Goal: Find specific page/section: Find specific page/section

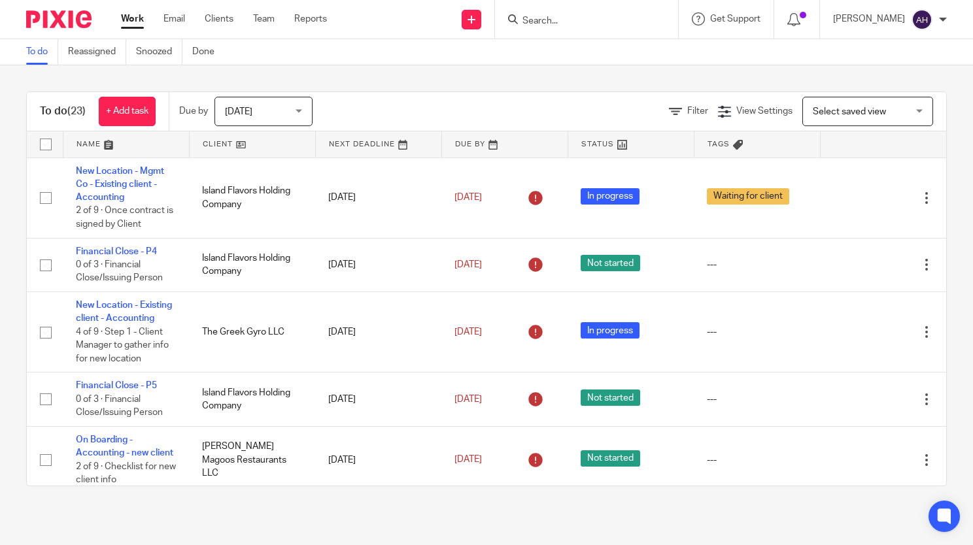
click at [599, 17] on input "Search" at bounding box center [580, 22] width 118 height 12
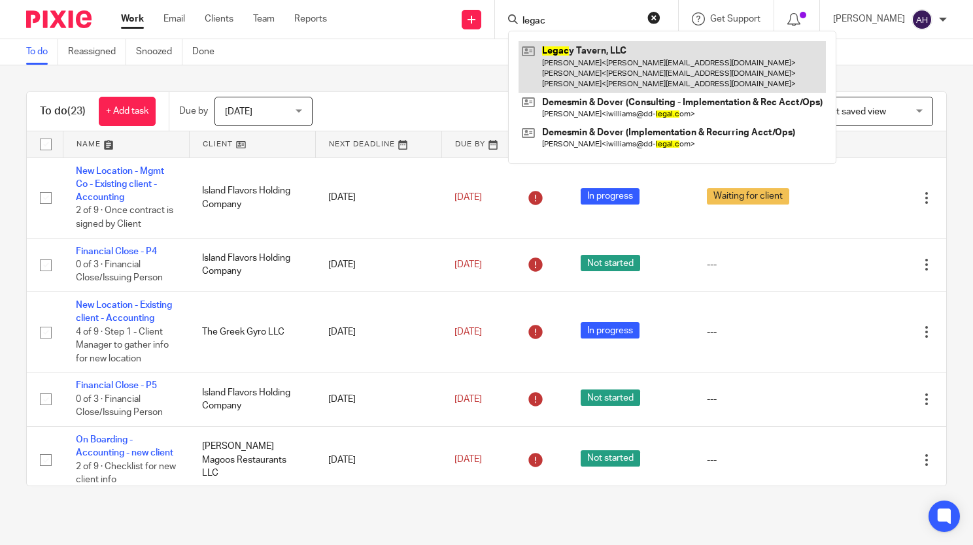
type input "legac"
click at [584, 54] on link at bounding box center [672, 67] width 307 height 52
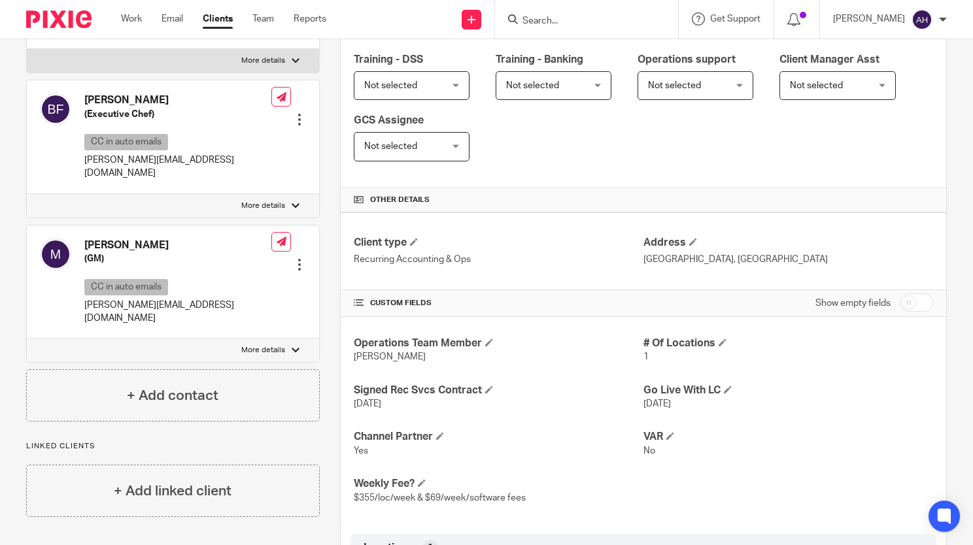
scroll to position [373, 0]
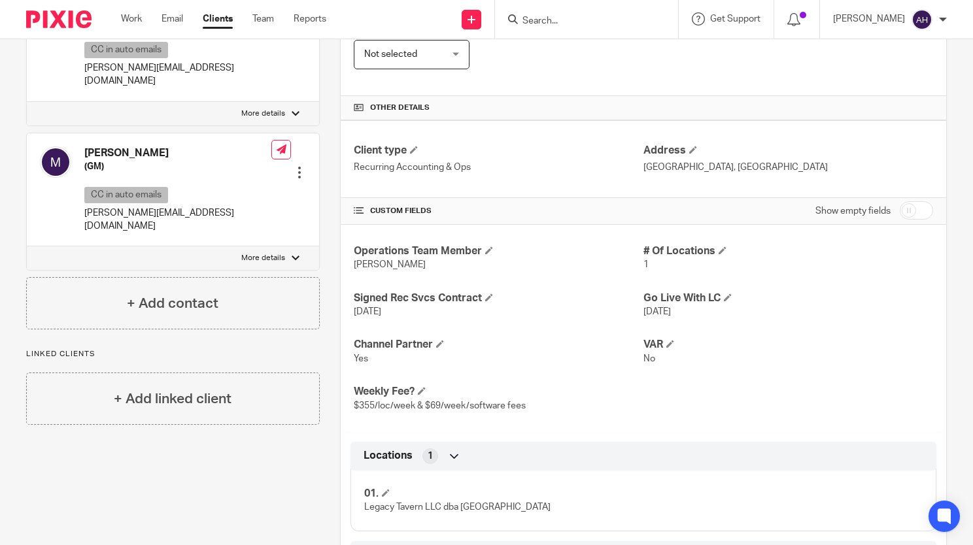
click at [619, 514] on div "01. Legacy Tavern LLC dba Laurel Park" at bounding box center [643, 496] width 586 height 71
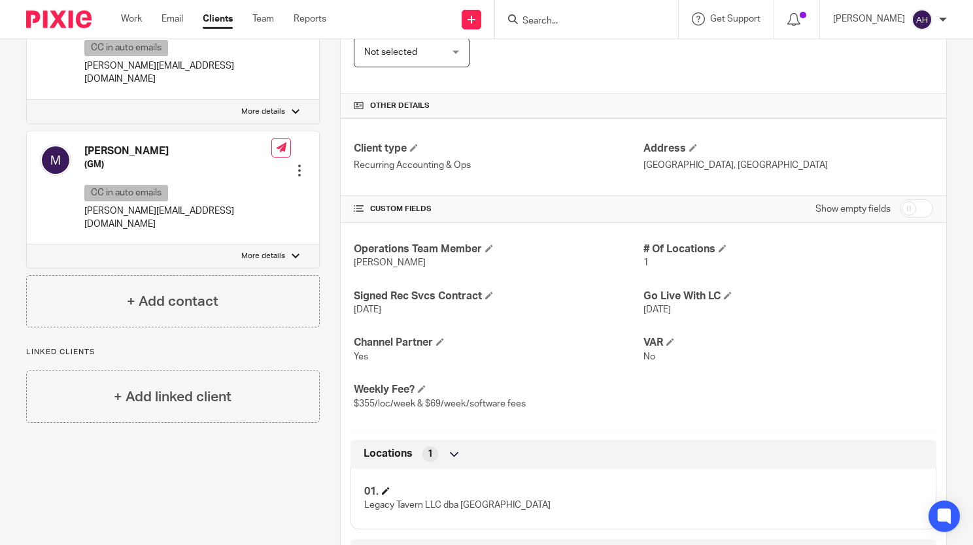
scroll to position [398, 0]
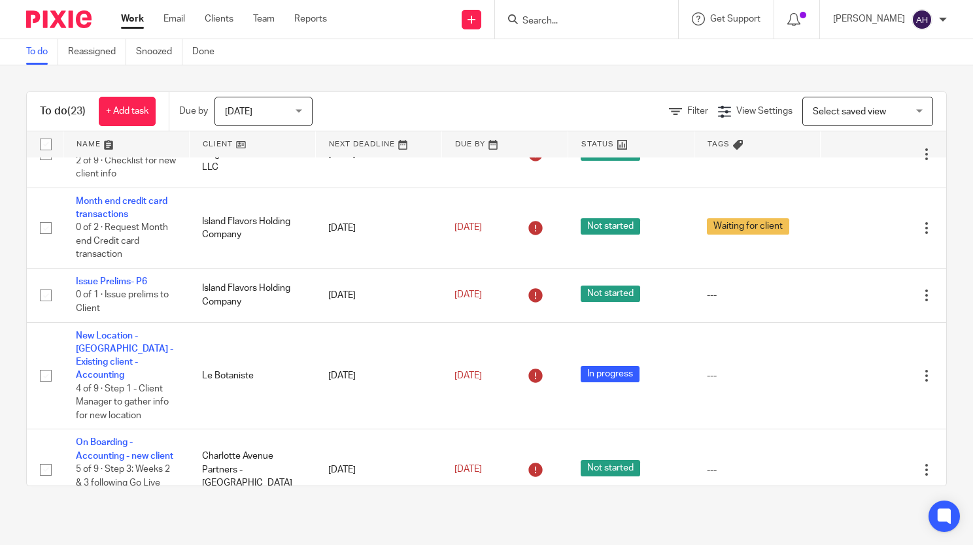
scroll to position [327, 0]
